Goal: Task Accomplishment & Management: Manage account settings

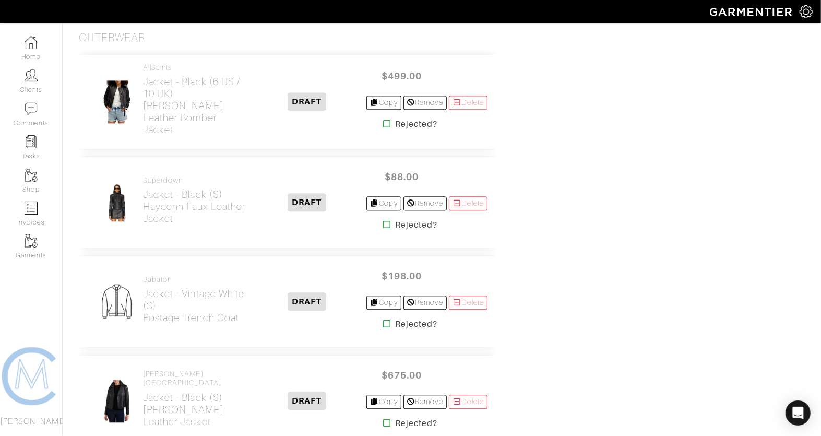
scroll to position [1396, 0]
click at [383, 118] on icon at bounding box center [387, 122] width 8 height 8
click at [383, 219] on icon at bounding box center [387, 223] width 8 height 8
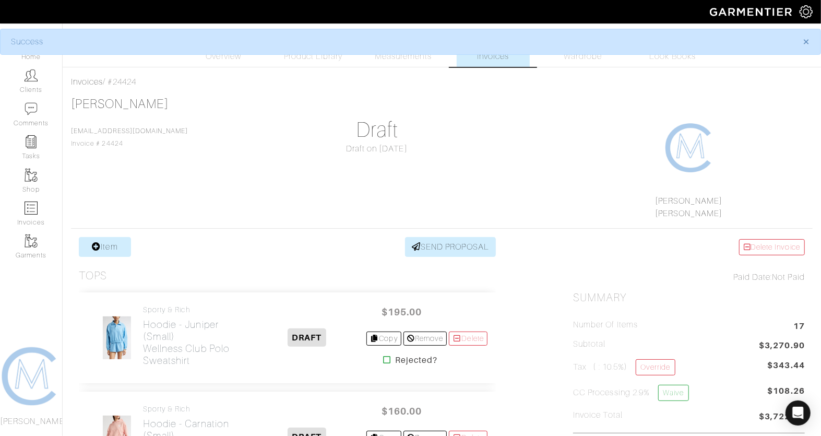
click at [381, 416] on span "$160.00" at bounding box center [401, 411] width 63 height 22
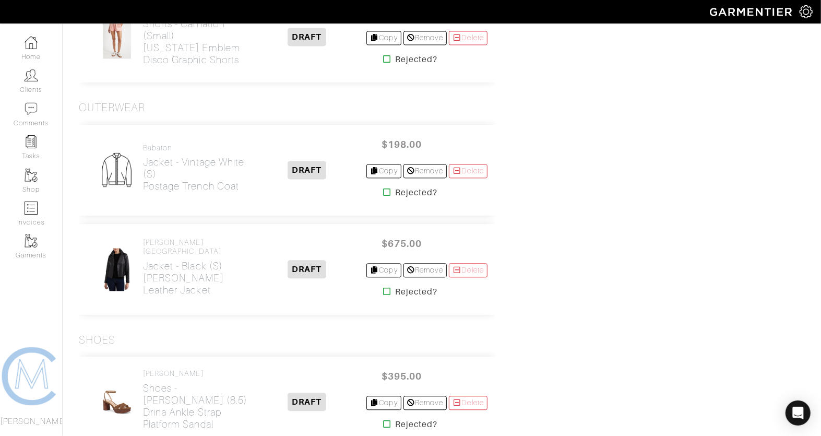
scroll to position [1313, 0]
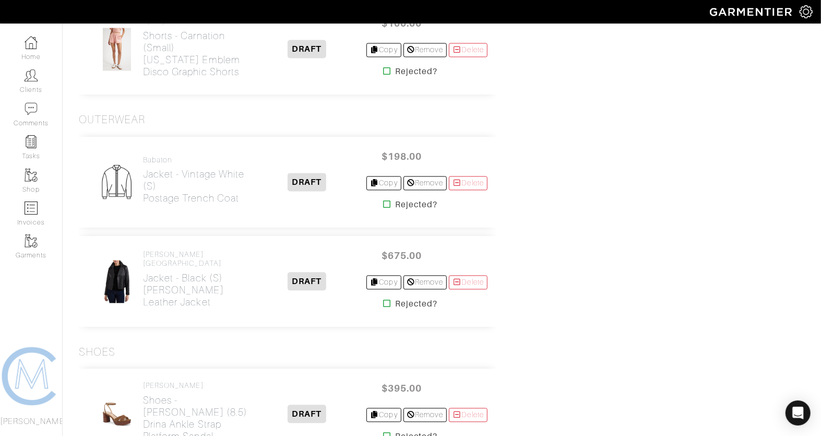
click at [383, 299] on icon at bounding box center [387, 303] width 8 height 8
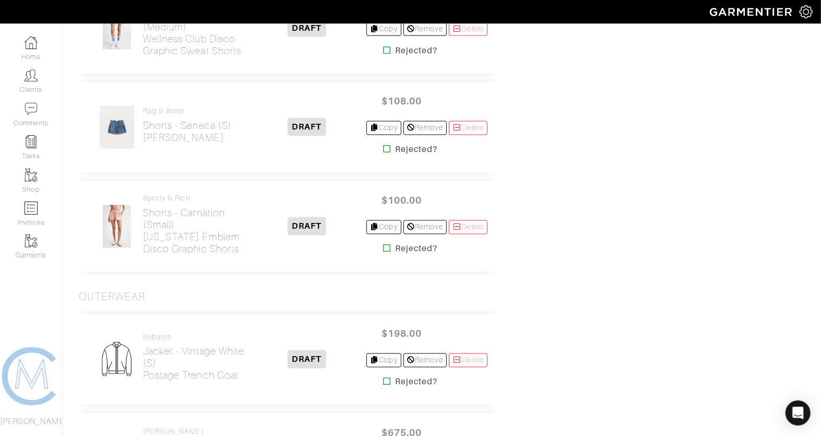
scroll to position [1119, 0]
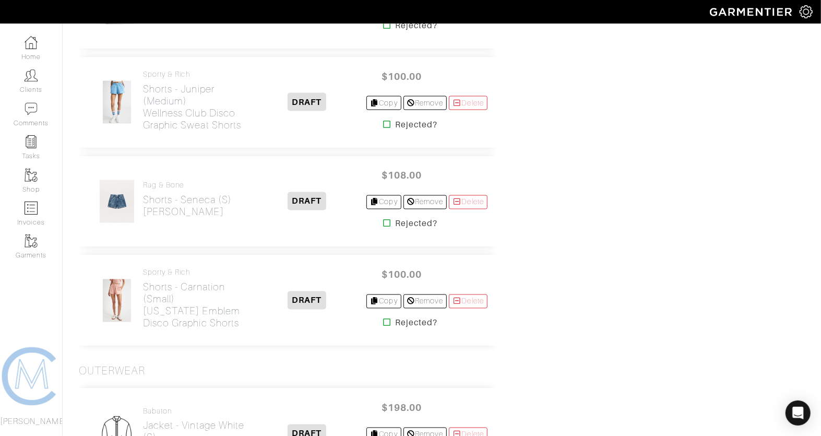
scroll to position [1061, 0]
click at [383, 223] on icon at bounding box center [387, 224] width 8 height 8
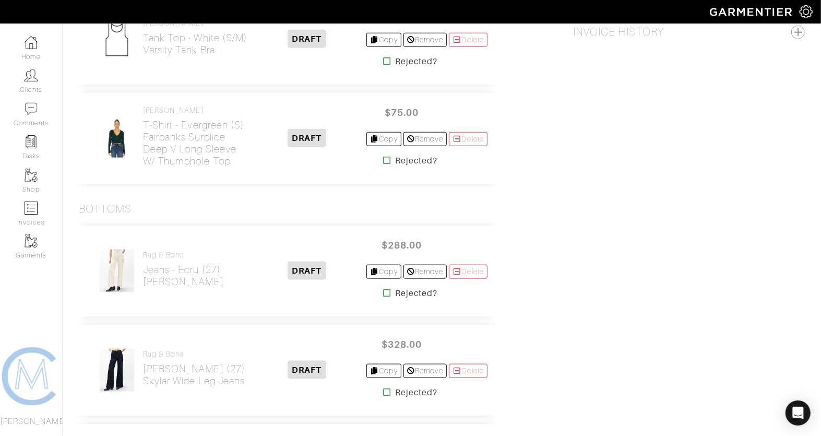
scroll to position [698, 0]
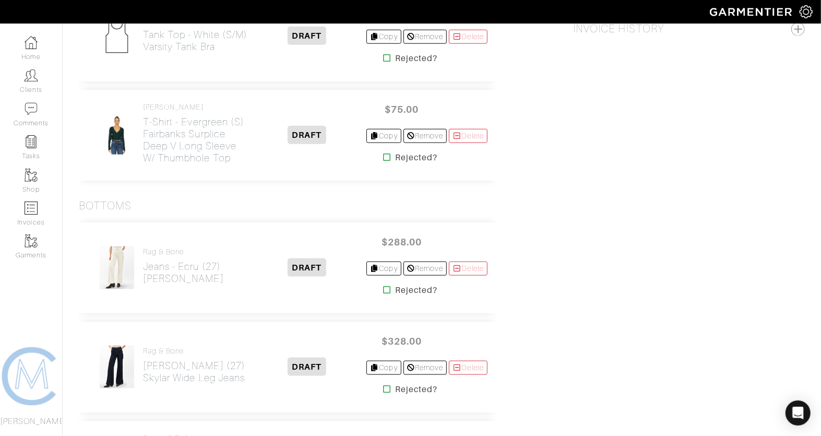
click at [383, 155] on icon at bounding box center [387, 157] width 8 height 8
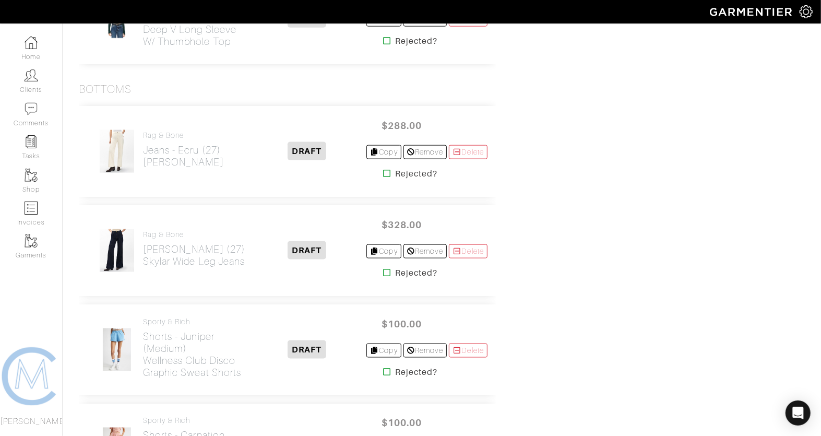
scroll to position [816, 0]
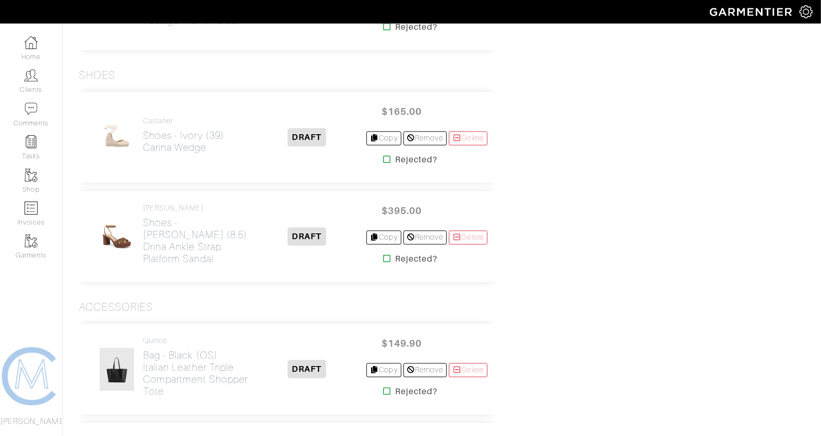
scroll to position [1295, 0]
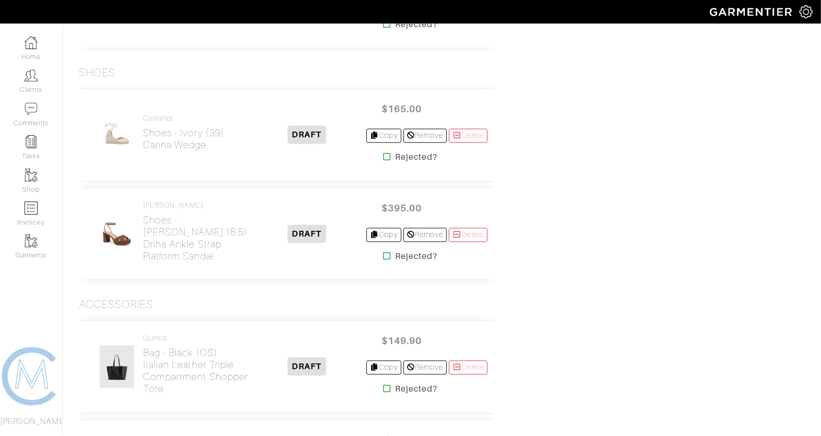
click at [383, 251] on icon at bounding box center [387, 255] width 8 height 8
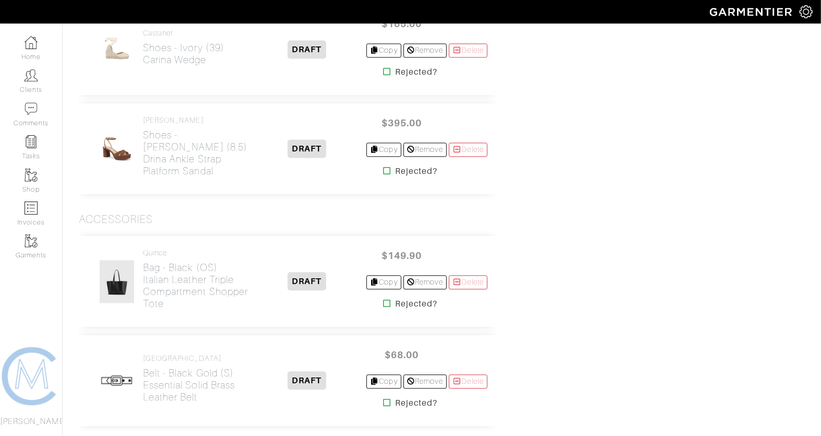
scroll to position [1392, 0]
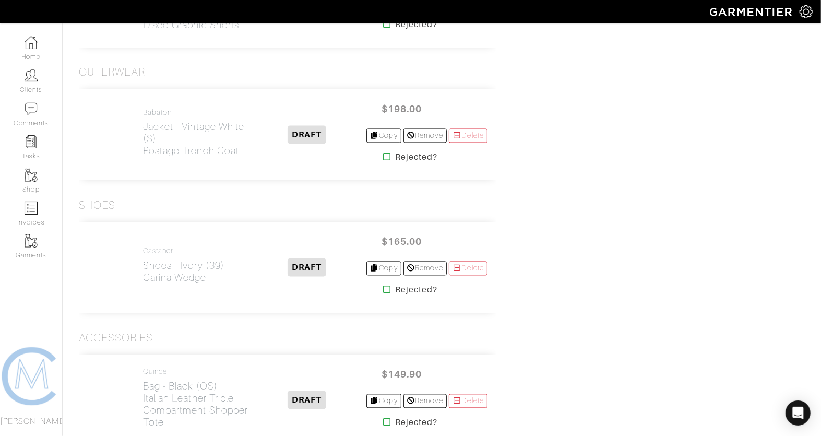
scroll to position [1164, 0]
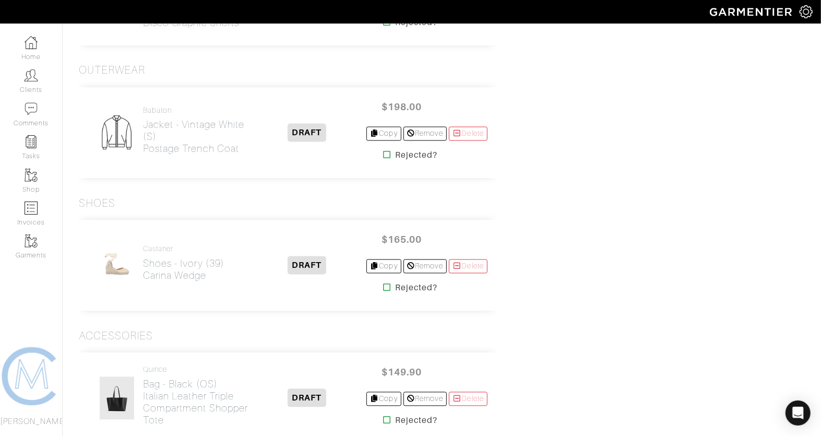
click at [383, 283] on icon at bounding box center [387, 287] width 8 height 8
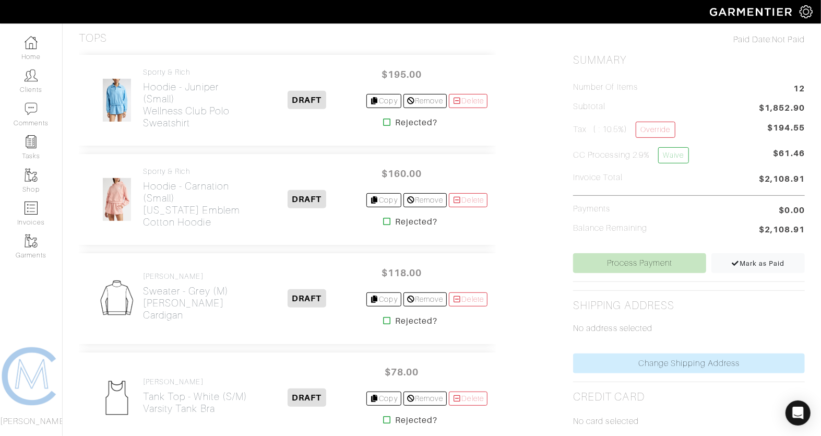
scroll to position [251, 0]
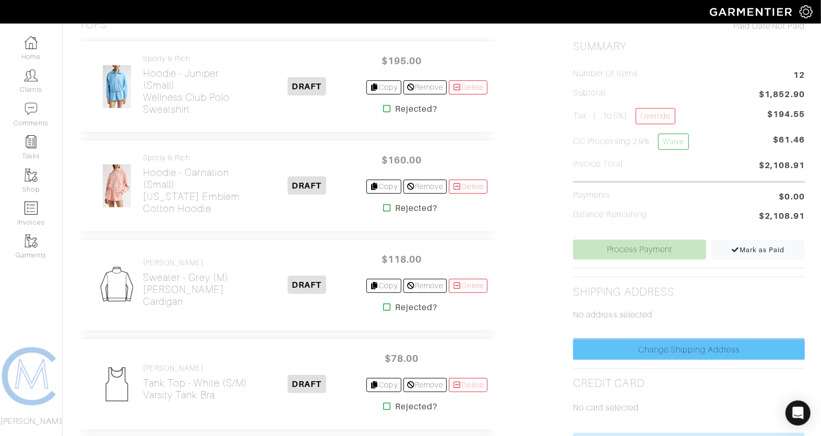
click at [592, 353] on link "Change Shipping Address" at bounding box center [689, 350] width 232 height 20
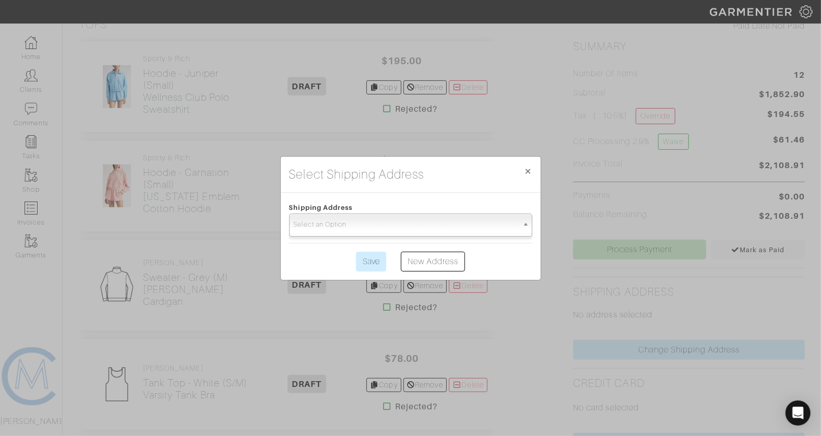
click at [406, 222] on span "Select an Option" at bounding box center [406, 224] width 224 height 21
click at [404, 226] on span "Select an Option" at bounding box center [406, 224] width 224 height 21
click at [532, 173] on span "×" at bounding box center [528, 171] width 8 height 14
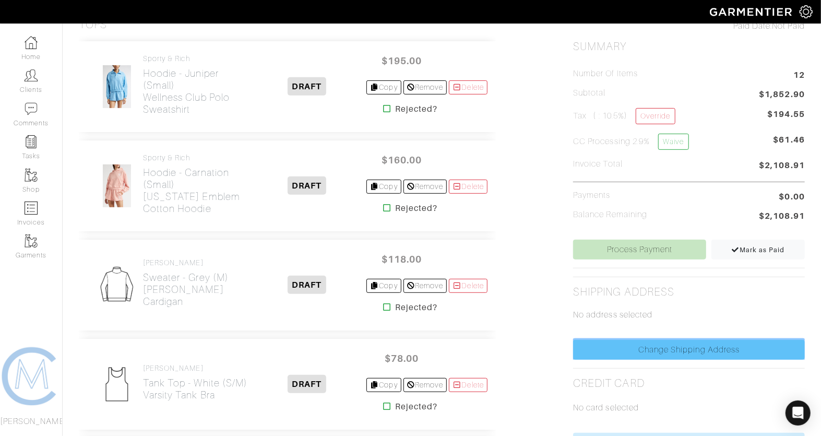
click at [603, 350] on link "Change Shipping Address" at bounding box center [689, 350] width 232 height 20
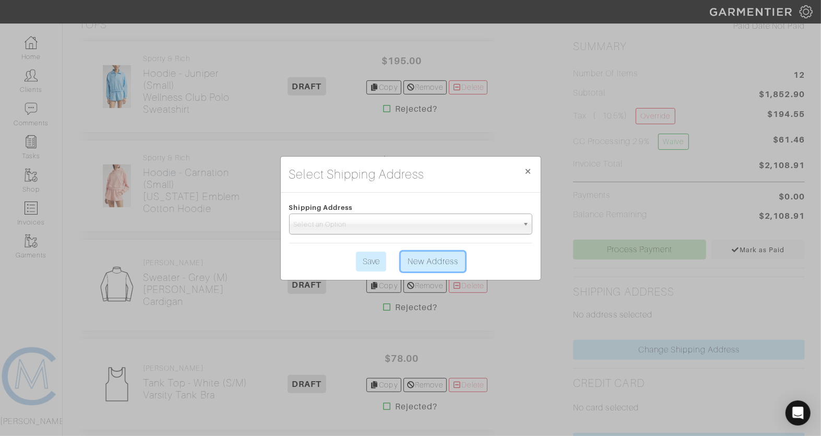
click at [427, 270] on link "New Address" at bounding box center [433, 261] width 65 height 20
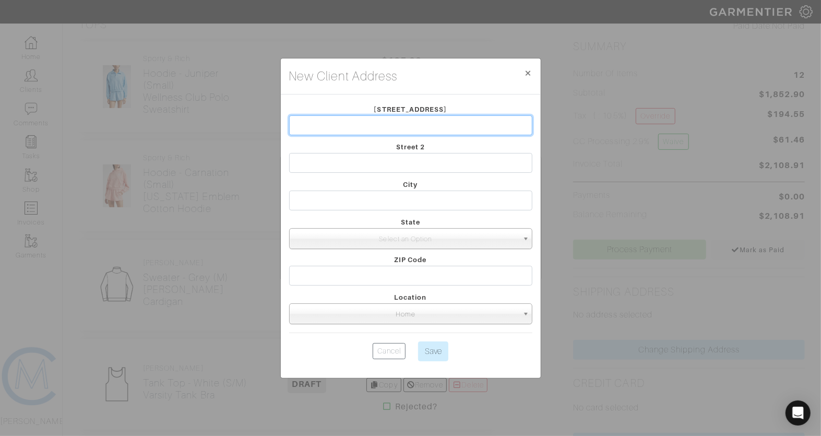
click at [399, 117] on input "text" at bounding box center [410, 125] width 243 height 20
type input "[STREET_ADDRESS]"
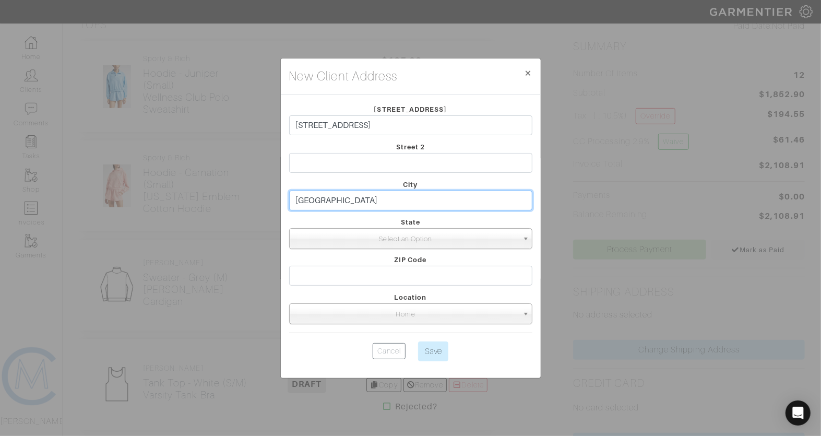
type input "Thousand Oaks"
click at [378, 238] on span "Select an Option" at bounding box center [406, 238] width 224 height 21
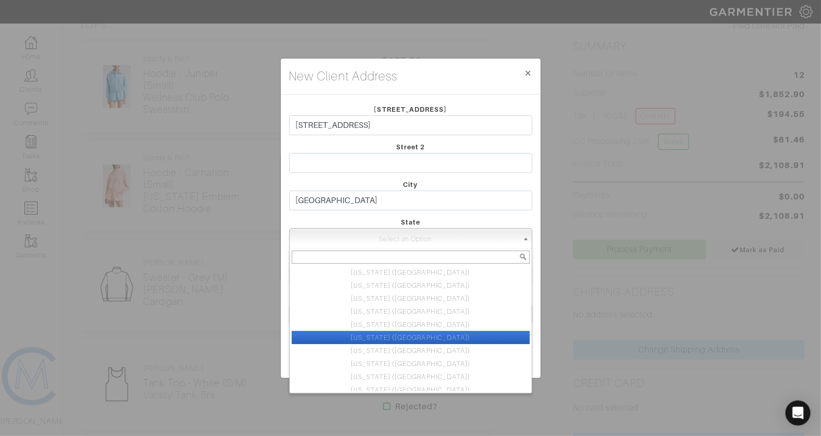
click at [383, 331] on li "California (CA)" at bounding box center [411, 337] width 238 height 13
select select "6"
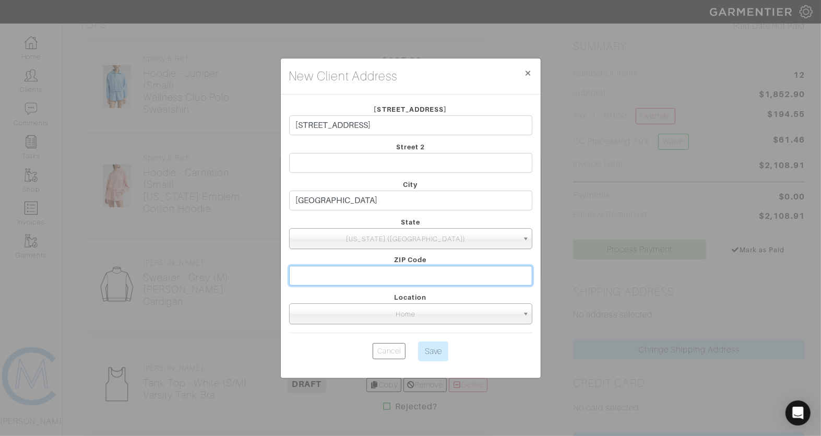
click at [416, 275] on input "text" at bounding box center [410, 276] width 243 height 20
type input "91360"
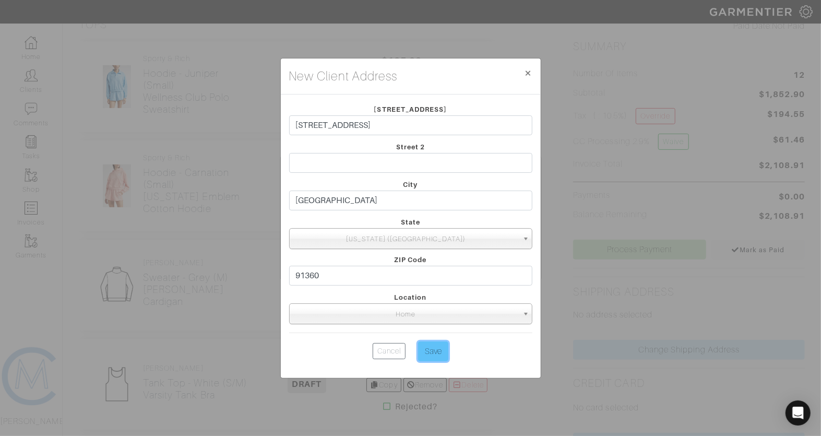
click at [431, 348] on input "Save" at bounding box center [433, 351] width 30 height 20
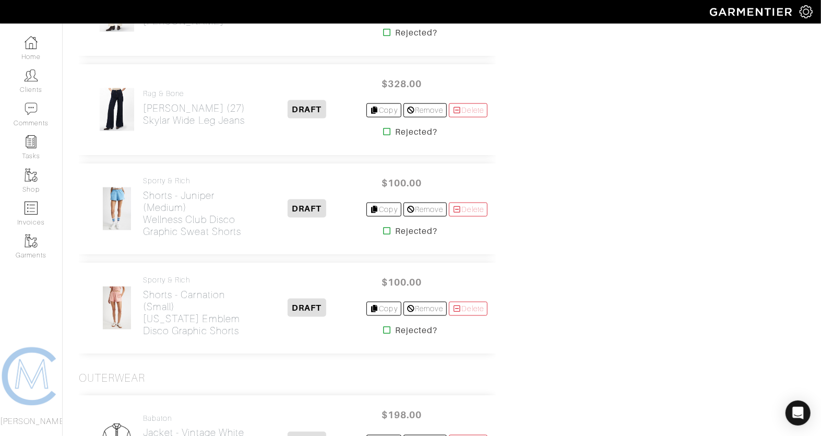
scroll to position [900, 0]
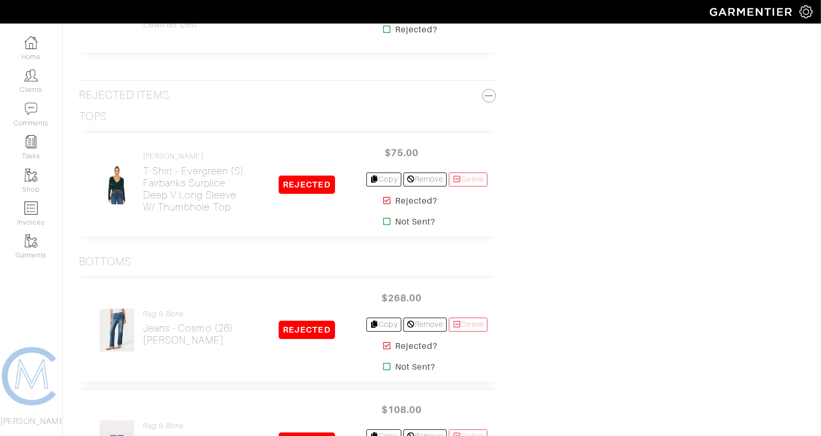
scroll to position [1200, 0]
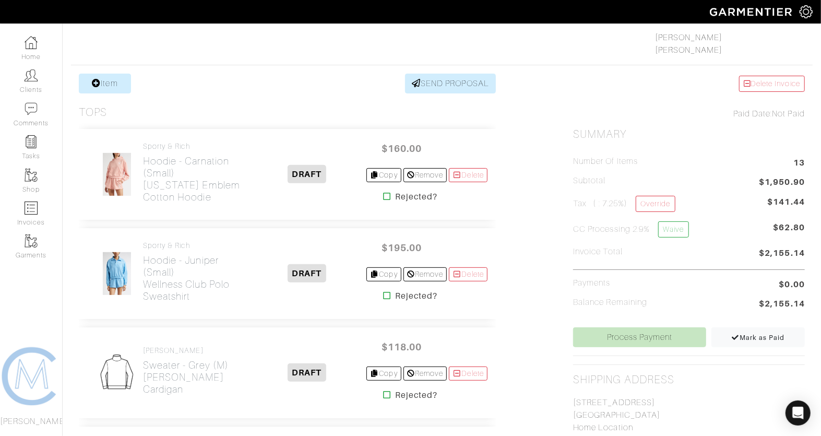
scroll to position [173, 0]
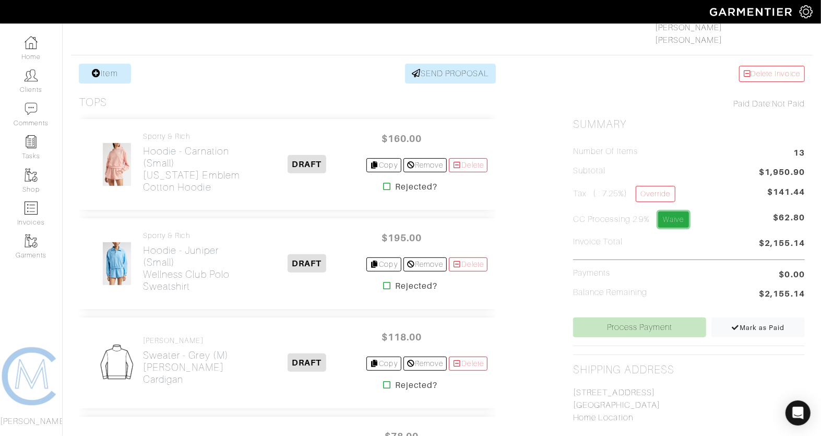
click at [684, 217] on link "Waive" at bounding box center [673, 219] width 30 height 16
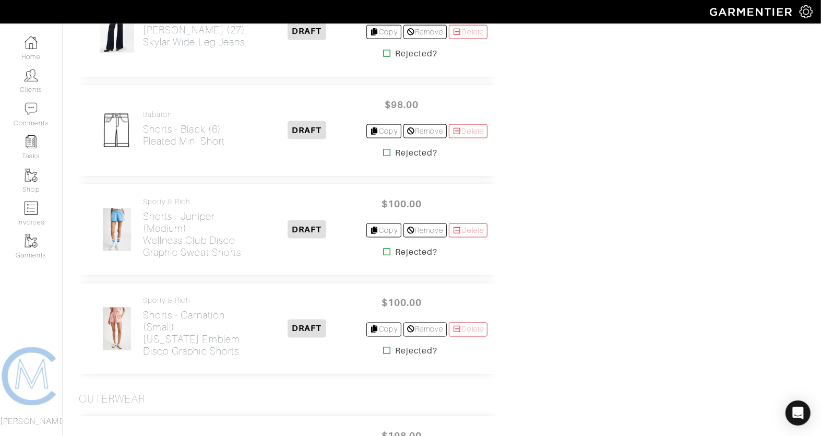
scroll to position [1075, 0]
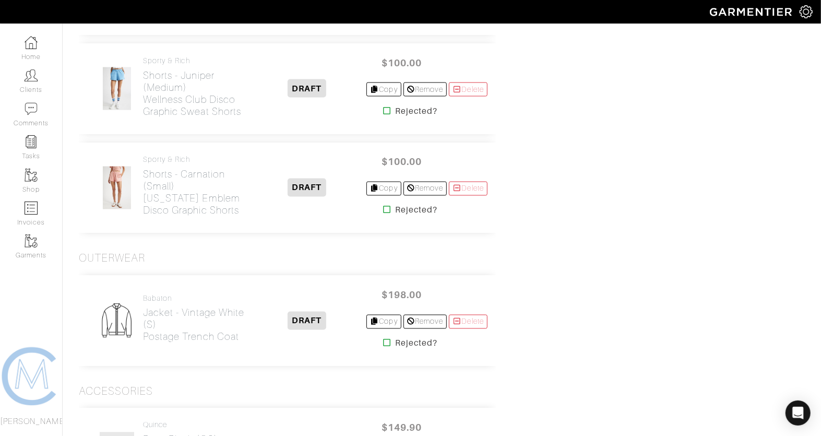
click at [384, 107] on icon at bounding box center [387, 110] width 8 height 8
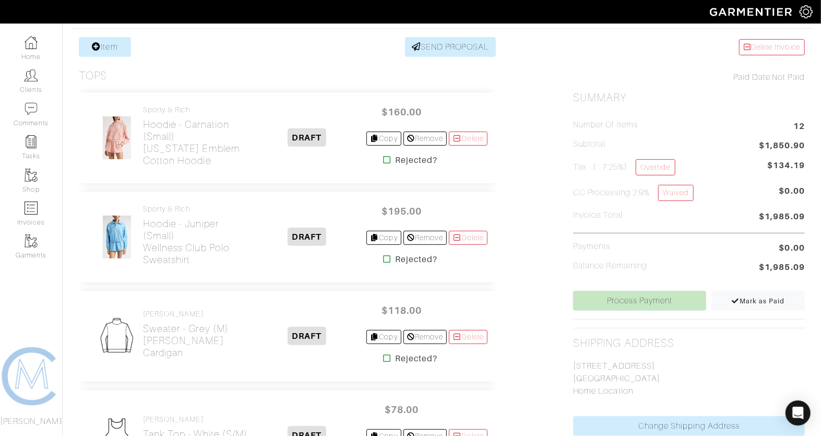
scroll to position [203, 0]
